Goal: Transaction & Acquisition: Obtain resource

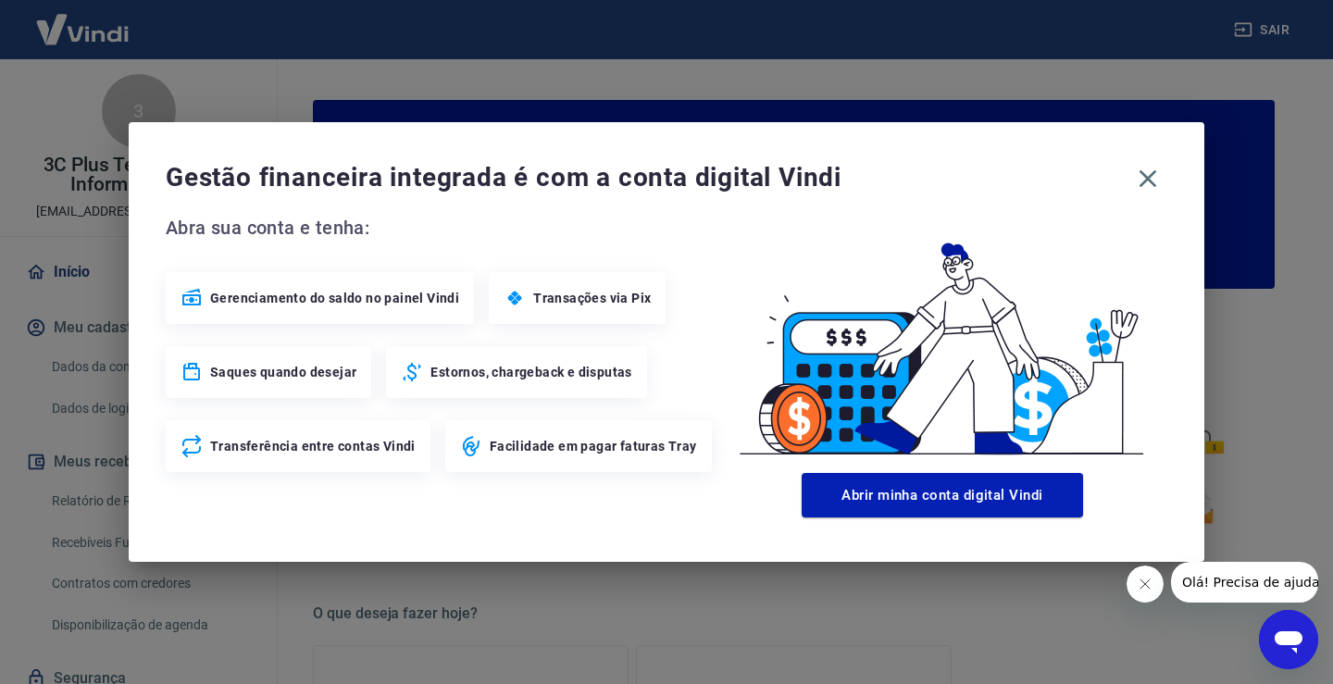
click at [1166, 156] on div "Gestão financeira integrada é com a conta digital Vindi Abra sua conta e tenha:…" at bounding box center [667, 342] width 1076 height 440
click at [1152, 172] on icon "button" at bounding box center [1148, 179] width 30 height 30
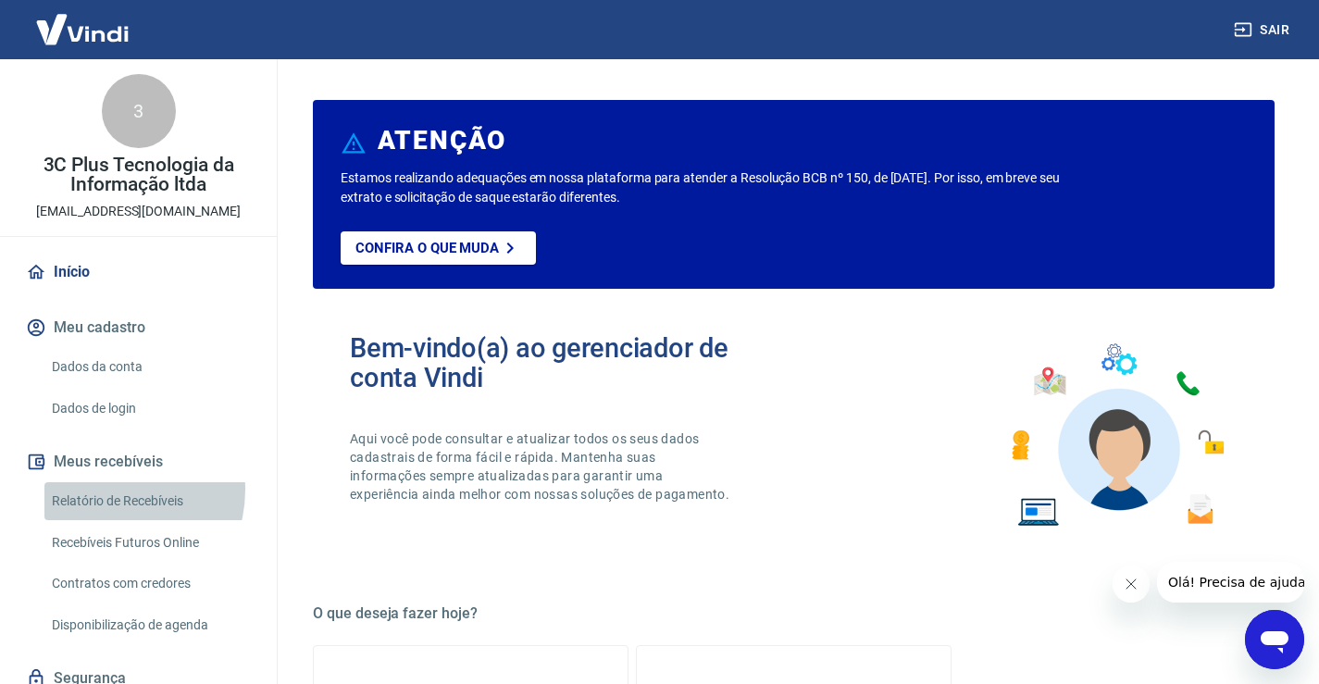
click at [106, 490] on link "Relatório de Recebíveis" at bounding box center [149, 501] width 210 height 38
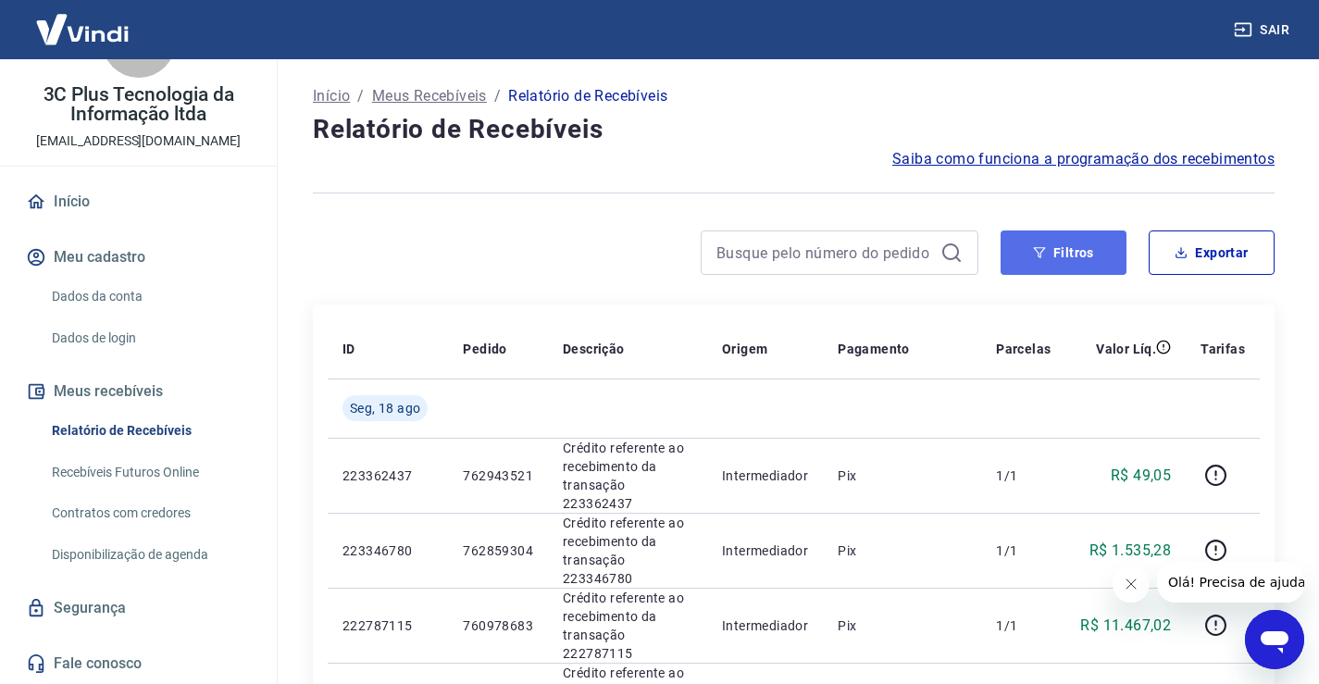
click at [1102, 257] on button "Filtros" at bounding box center [1064, 252] width 126 height 44
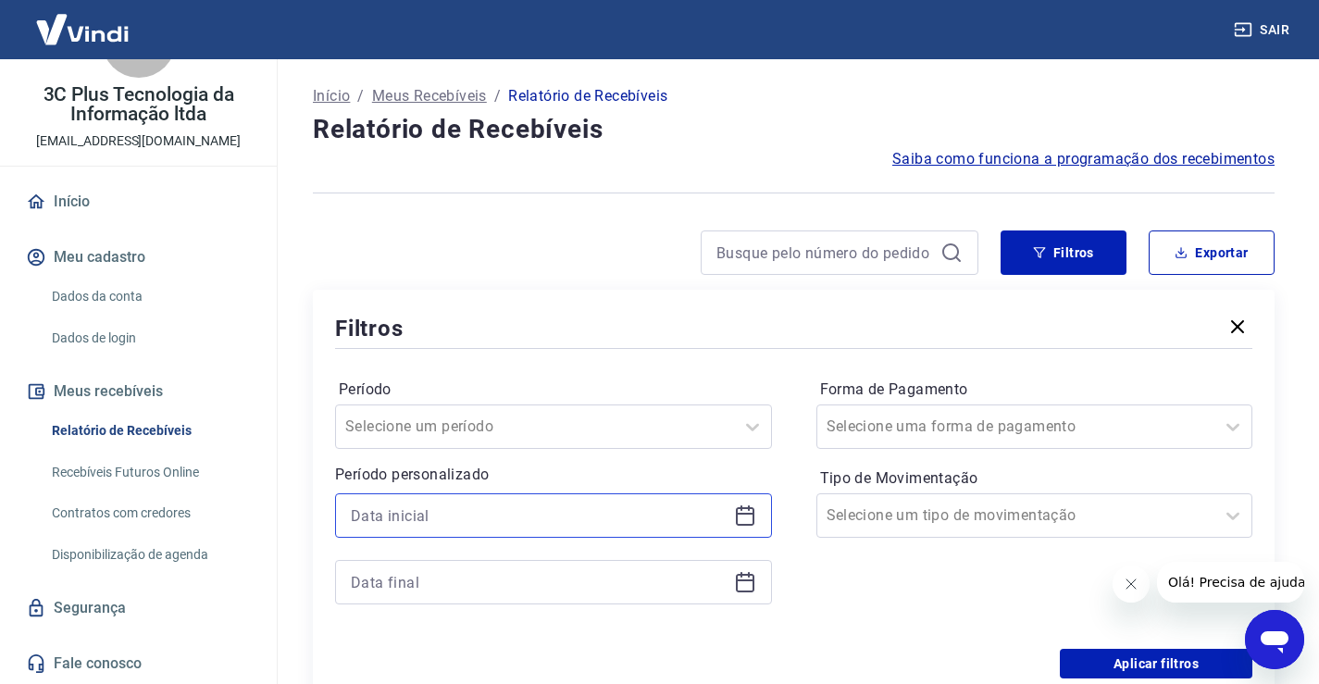
click at [396, 517] on input at bounding box center [539, 516] width 376 height 28
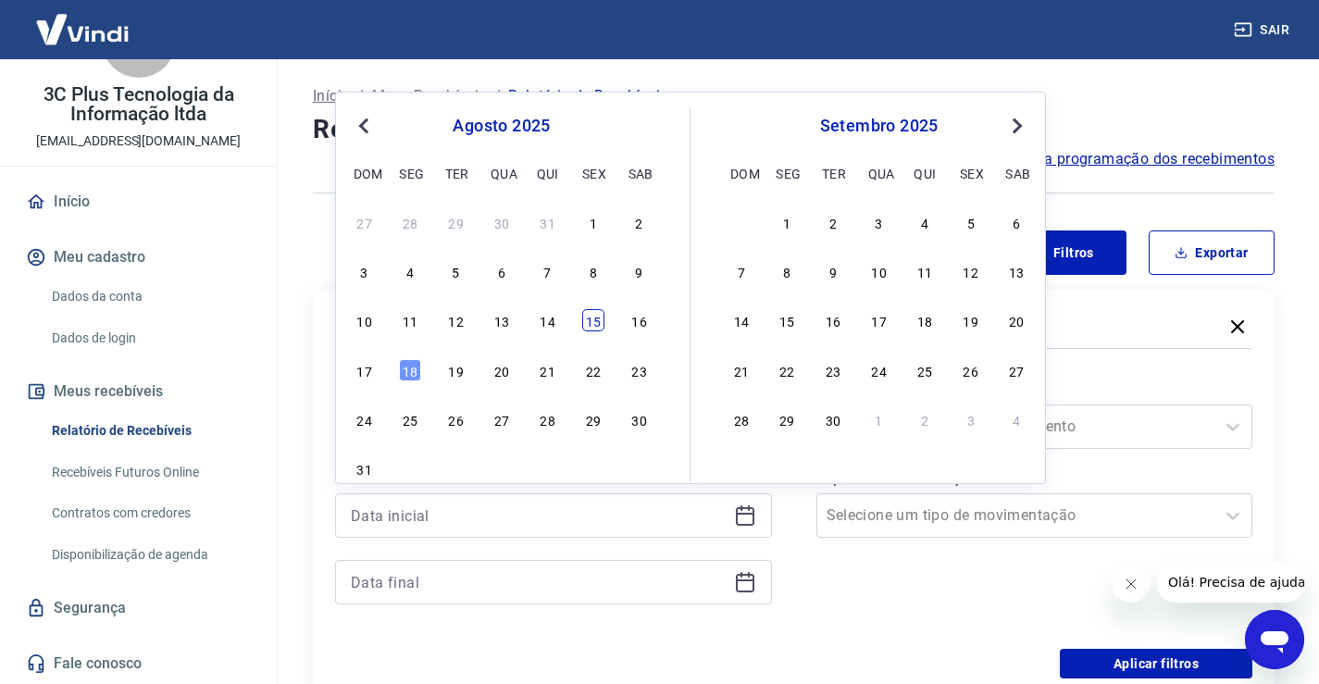
click at [598, 318] on div "15" at bounding box center [593, 320] width 22 height 22
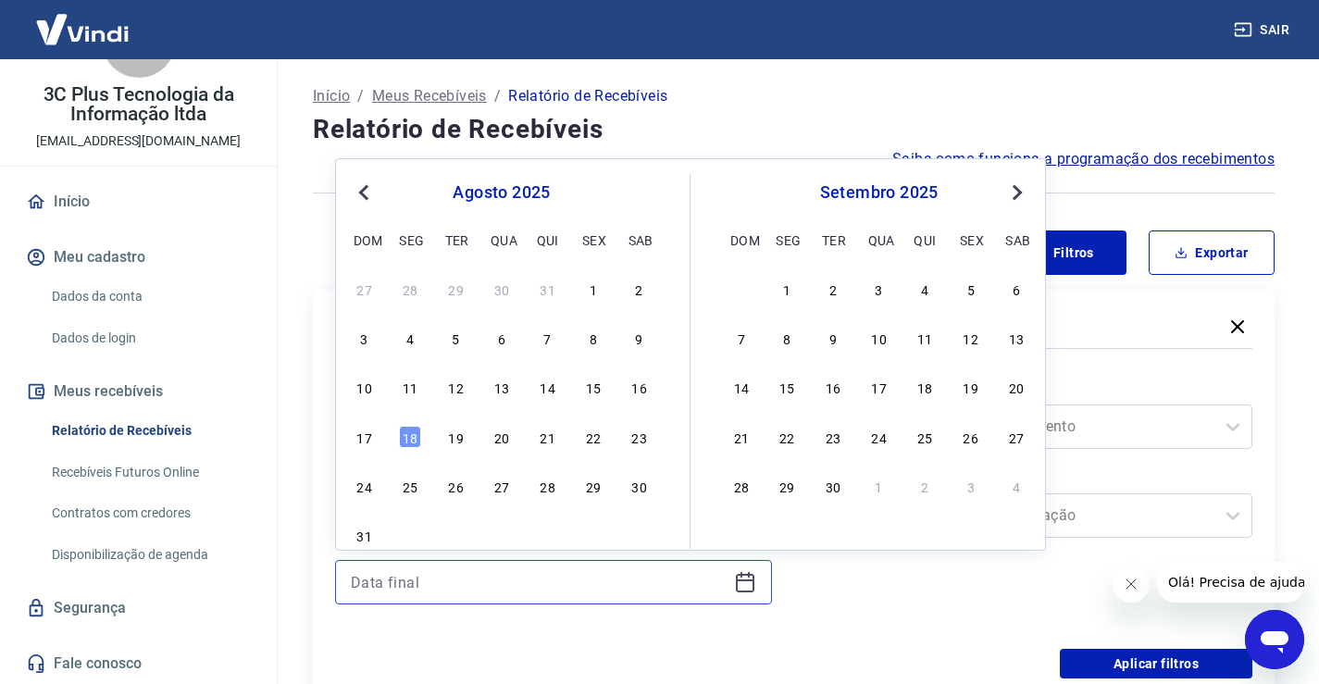
type input "[DATE]"
click at [471, 568] on input at bounding box center [539, 582] width 376 height 28
click at [392, 417] on div "27 28 29 30 31 1 2 3 4 5 6 7 8 9 10 11 12 13 14 15 16 17 18 19 20 21 22 23 24 2…" at bounding box center [502, 412] width 302 height 274
click at [400, 437] on div "17 18 19 20 21 22 23" at bounding box center [502, 436] width 302 height 27
drag, startPoint x: 402, startPoint y: 439, endPoint x: 423, endPoint y: 451, distance: 24.5
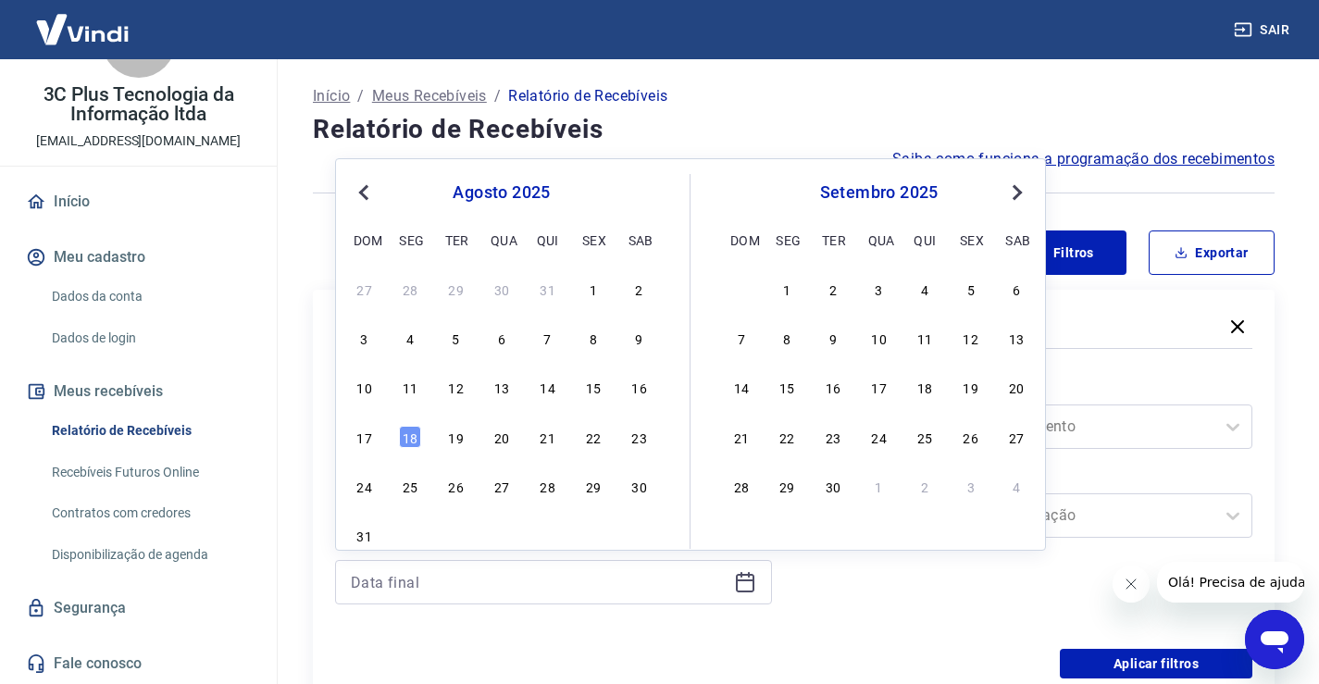
click at [403, 439] on div "18" at bounding box center [410, 437] width 22 height 22
type input "[DATE]"
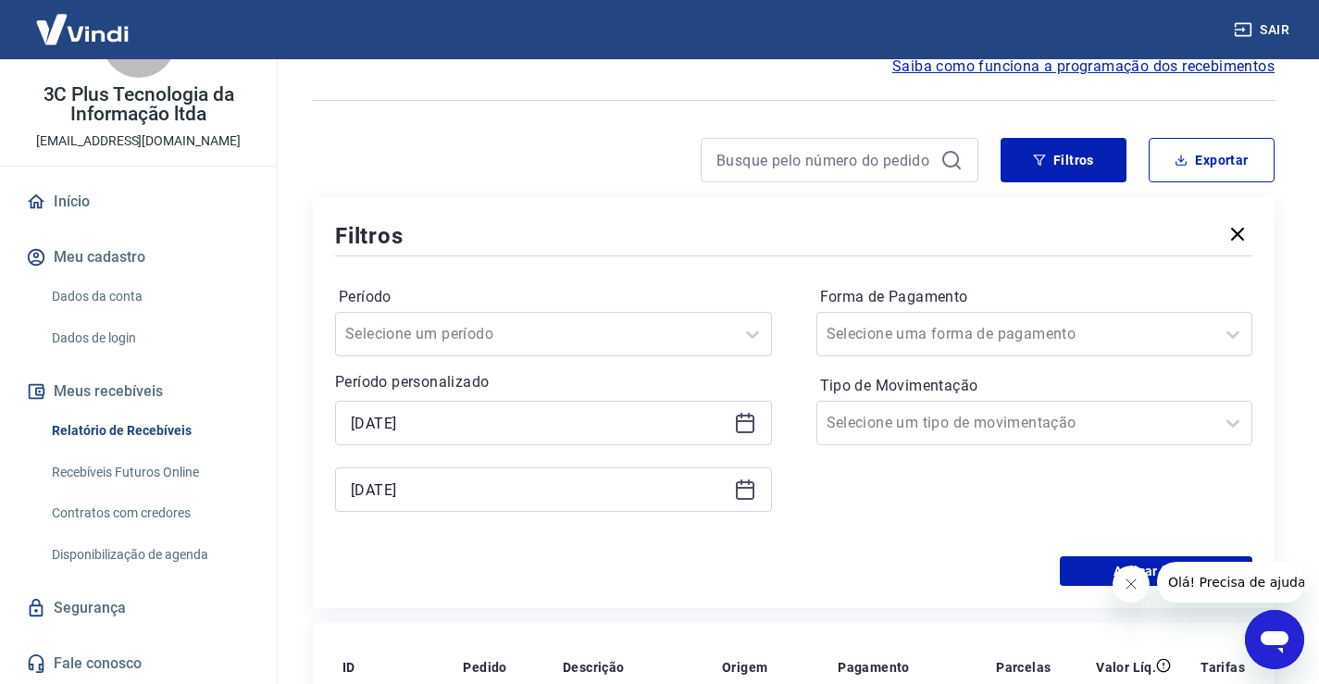
scroll to position [185, 0]
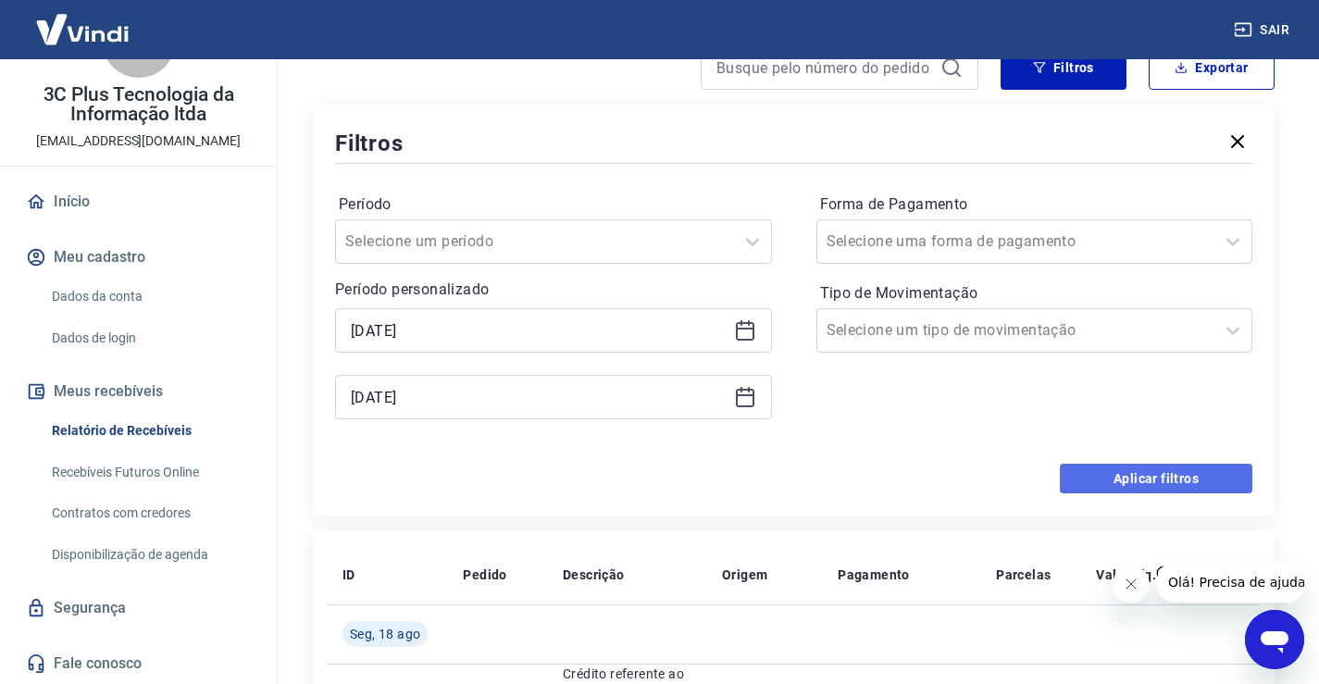
click at [1086, 481] on button "Aplicar filtros" at bounding box center [1156, 479] width 193 height 30
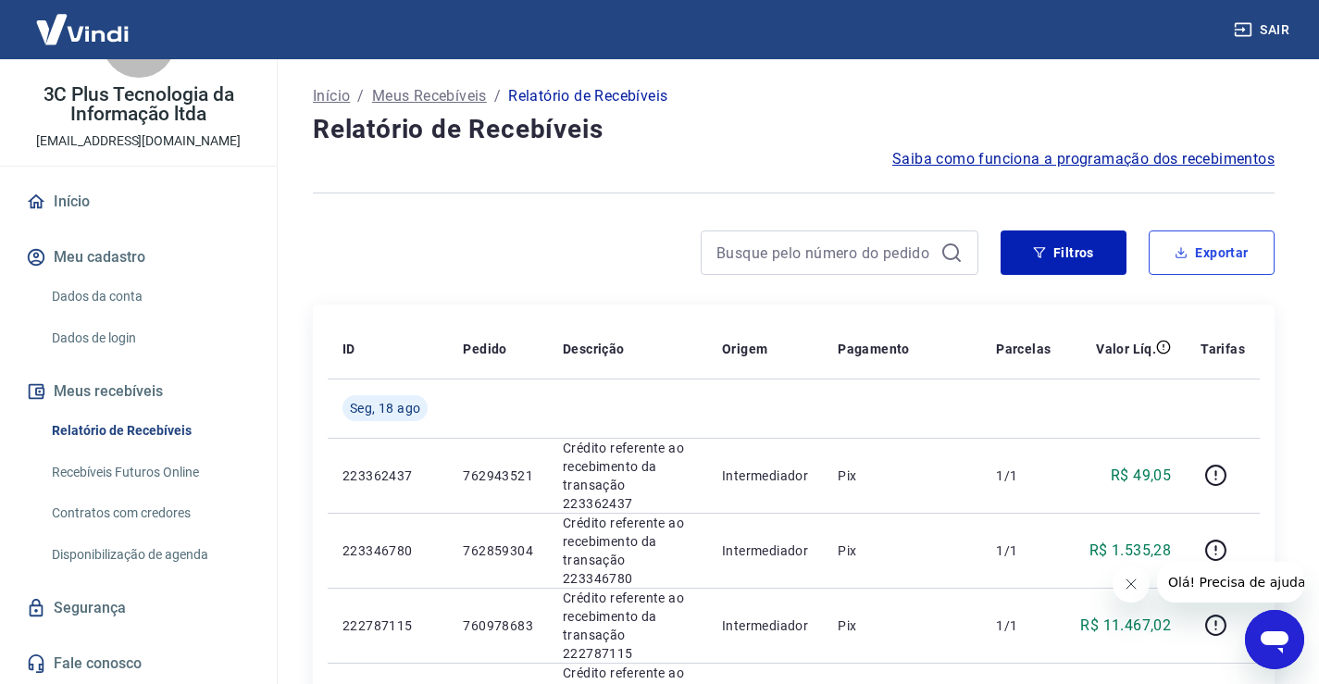
click at [1230, 266] on button "Exportar" at bounding box center [1212, 252] width 126 height 44
type input "[DATE]"
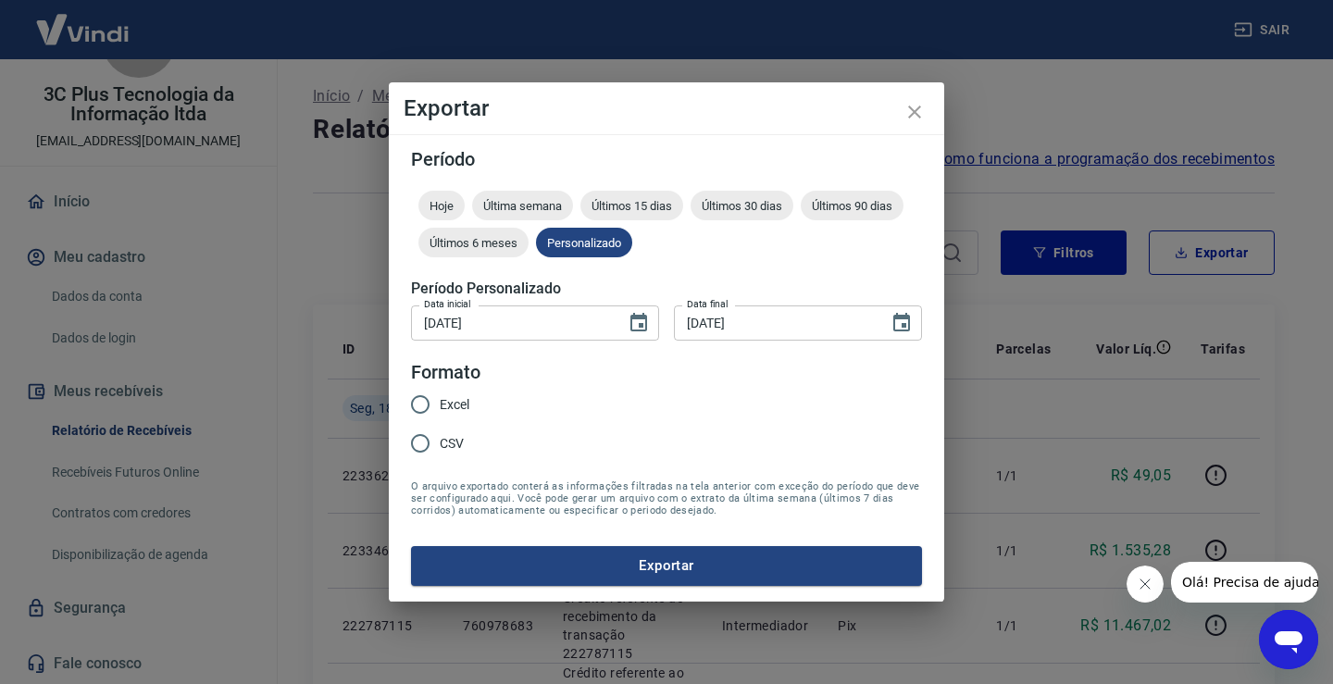
click at [442, 442] on span "CSV" at bounding box center [452, 443] width 24 height 19
click at [440, 442] on input "CSV" at bounding box center [420, 443] width 39 height 39
radio input "true"
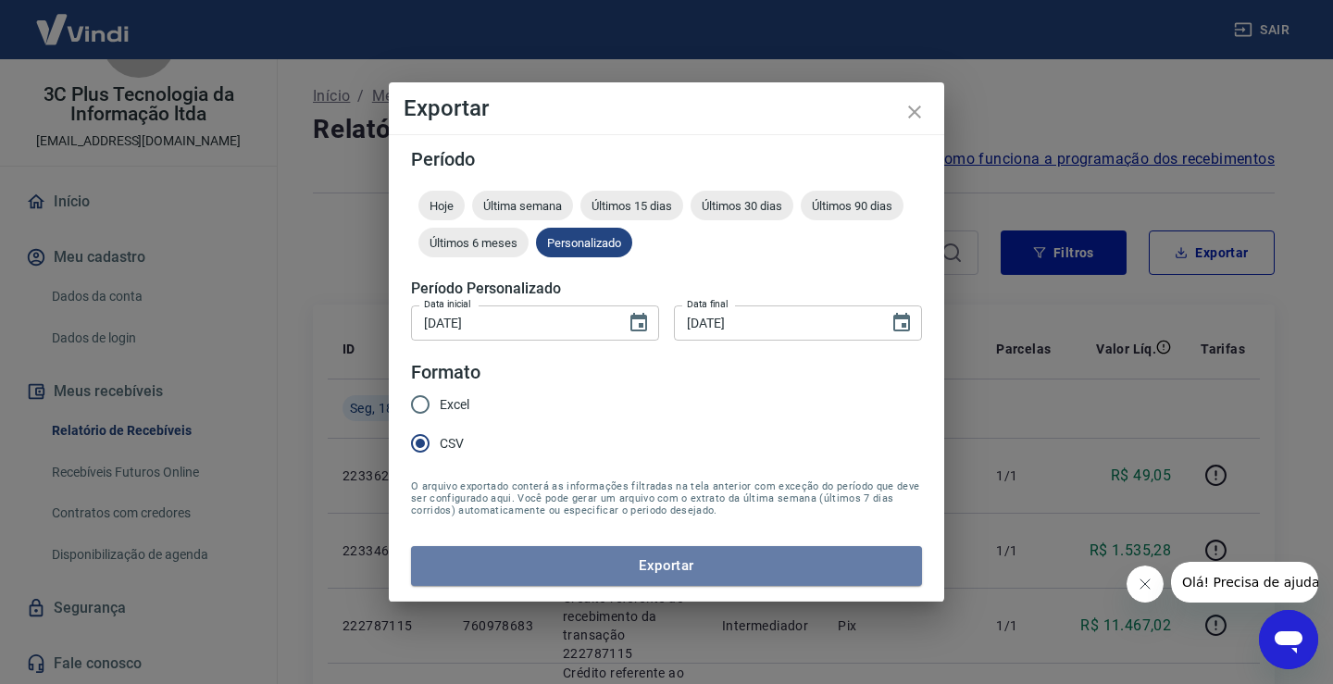
click at [485, 568] on button "Exportar" at bounding box center [666, 565] width 511 height 39
